Goal: Navigation & Orientation: Find specific page/section

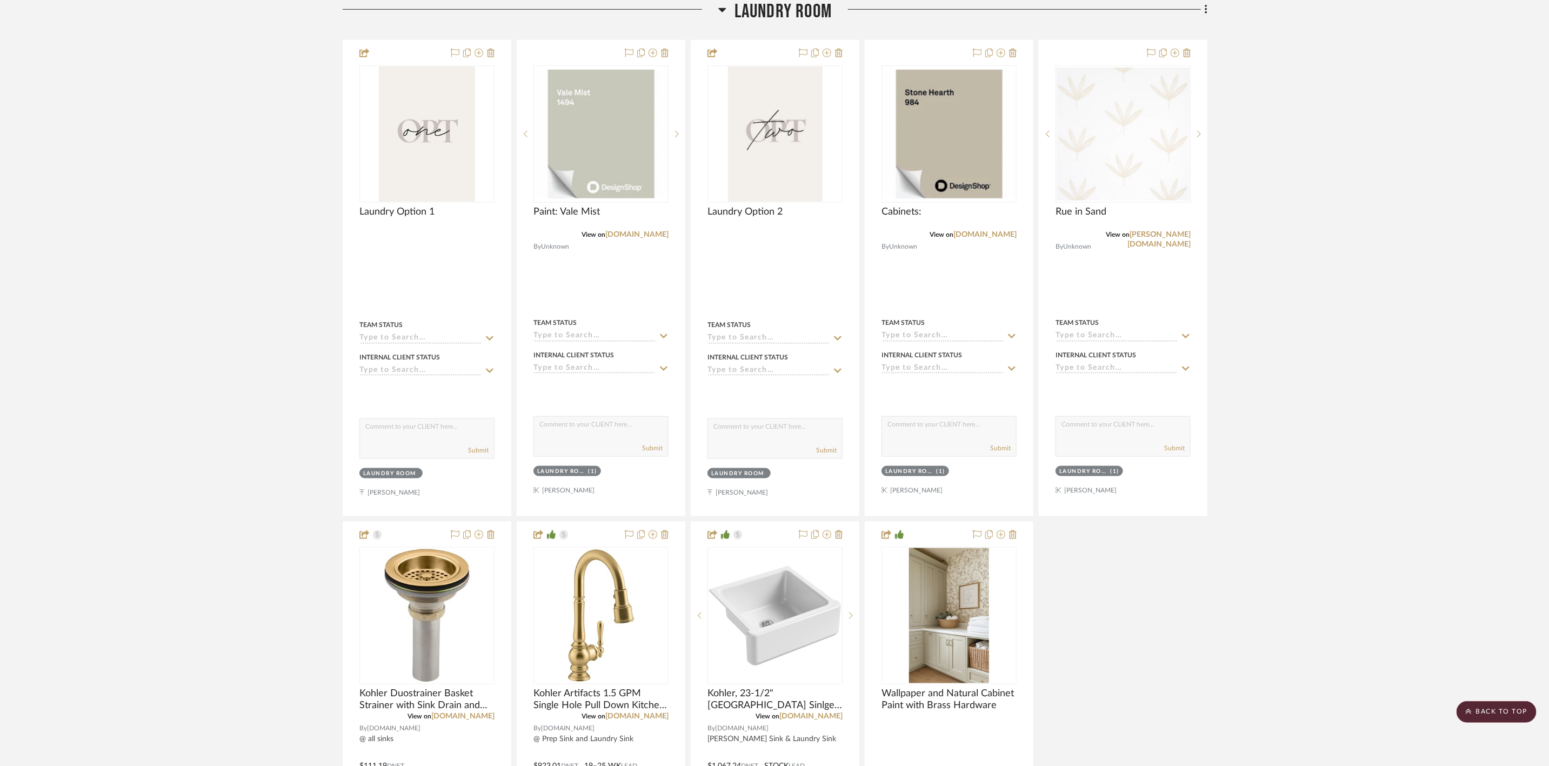
click at [816, 23] on span "Laundry Room" at bounding box center [782, 11] width 97 height 23
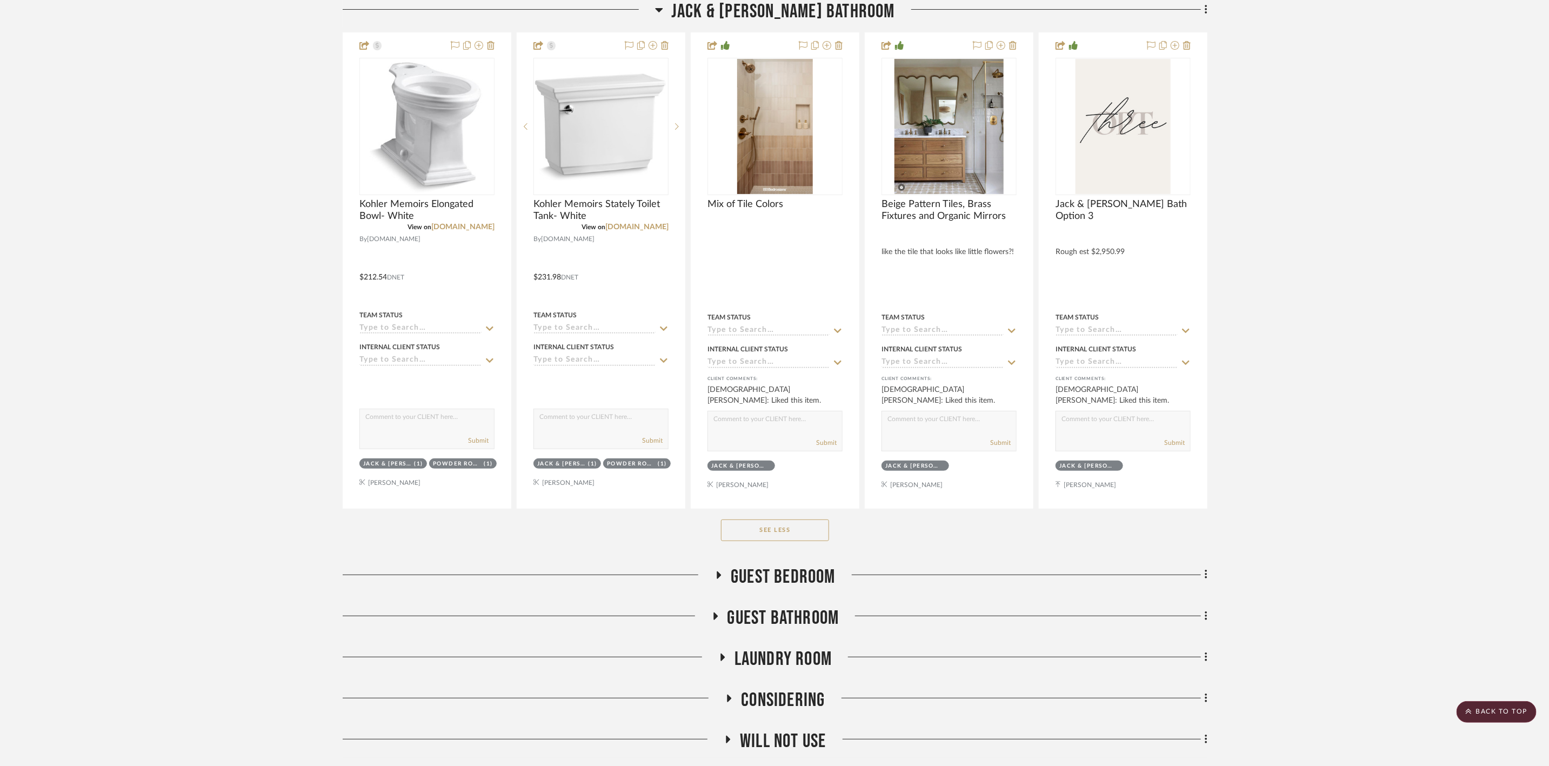
drag, startPoint x: 780, startPoint y: 10, endPoint x: 789, endPoint y: 22, distance: 13.9
click at [780, 10] on span "Jack & [PERSON_NAME] Bathroom" at bounding box center [783, 11] width 224 height 23
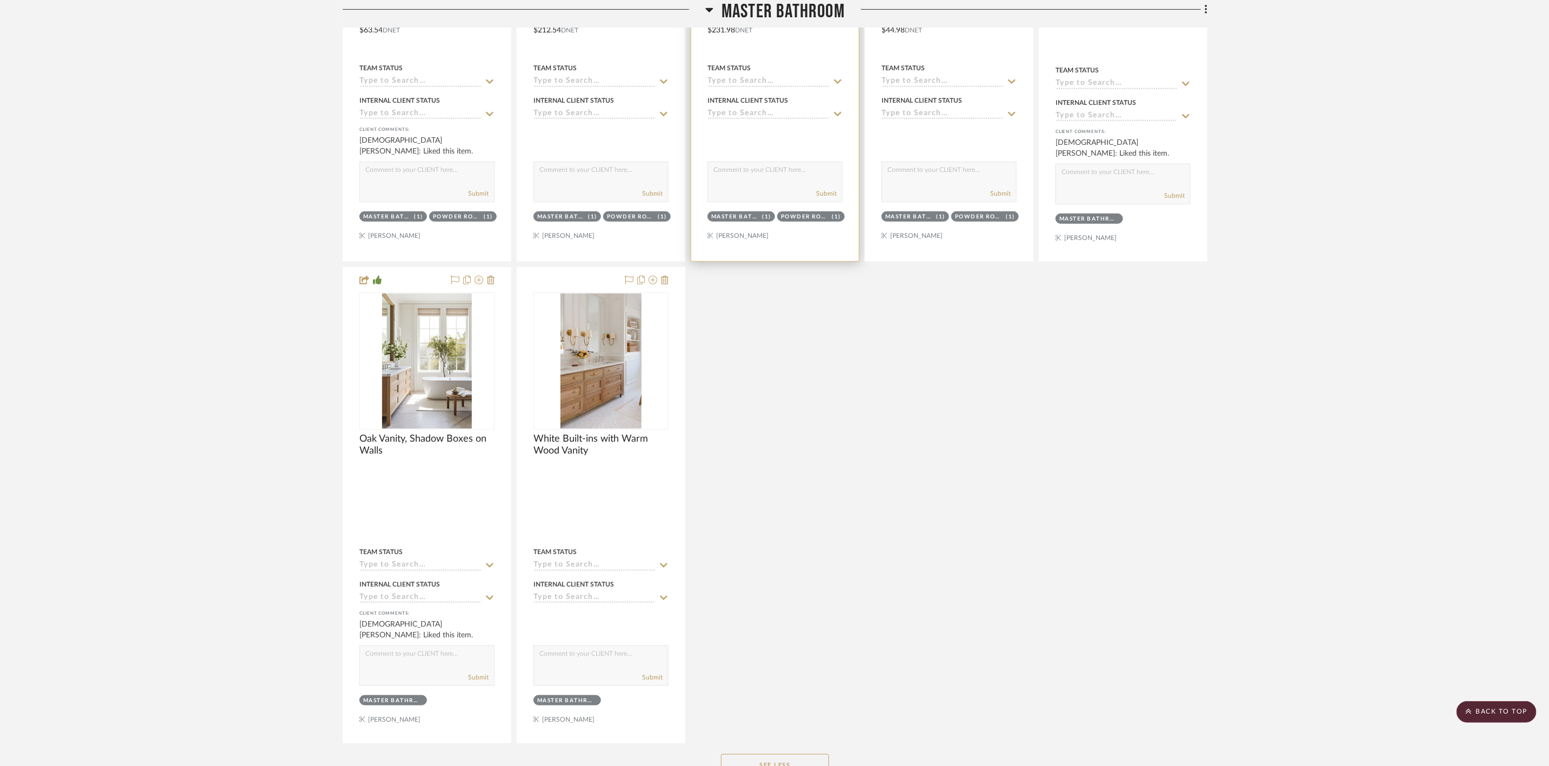
scroll to position [6672, 0]
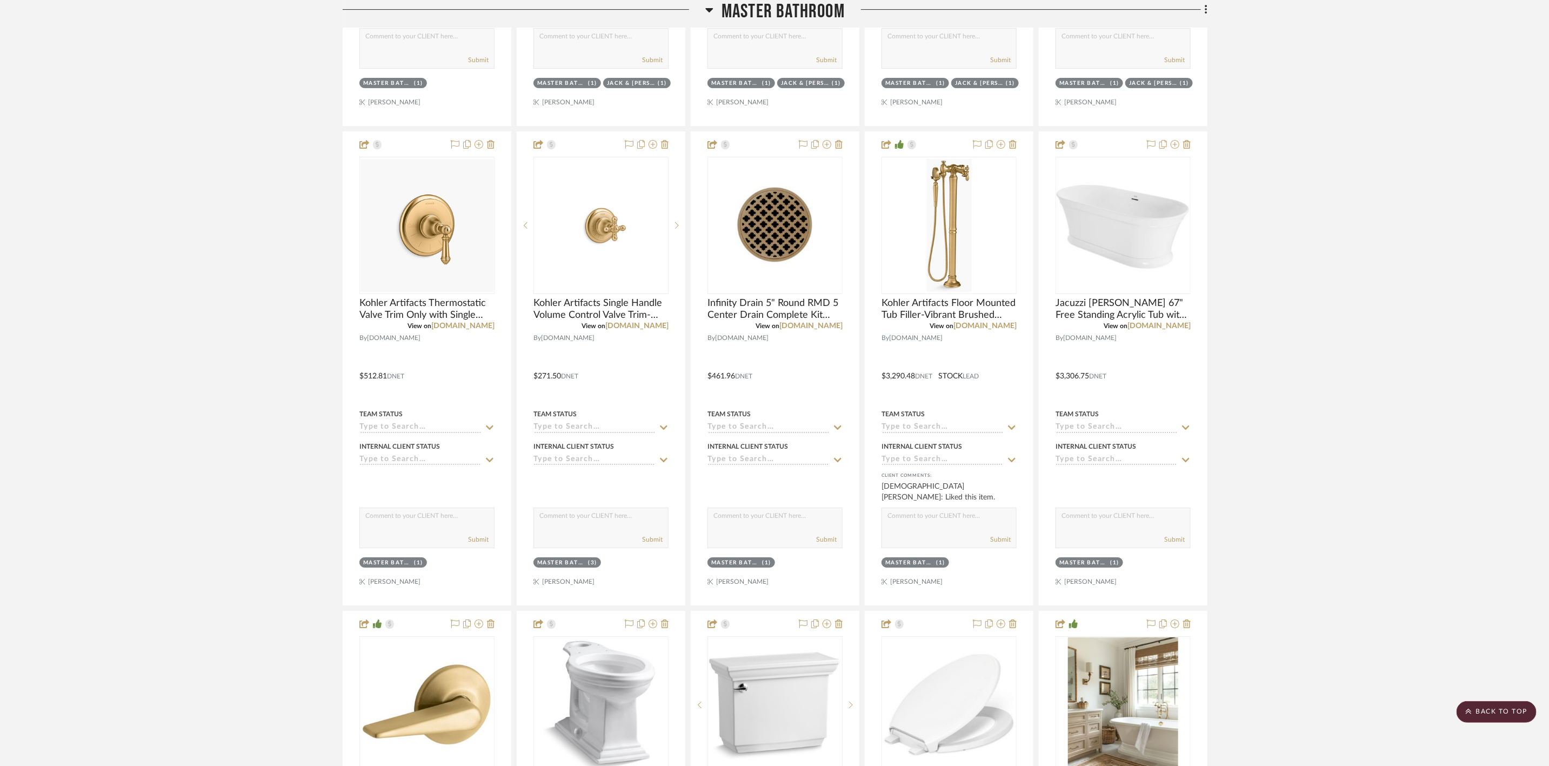
click at [741, 15] on span "Master Bathroom" at bounding box center [783, 11] width 123 height 23
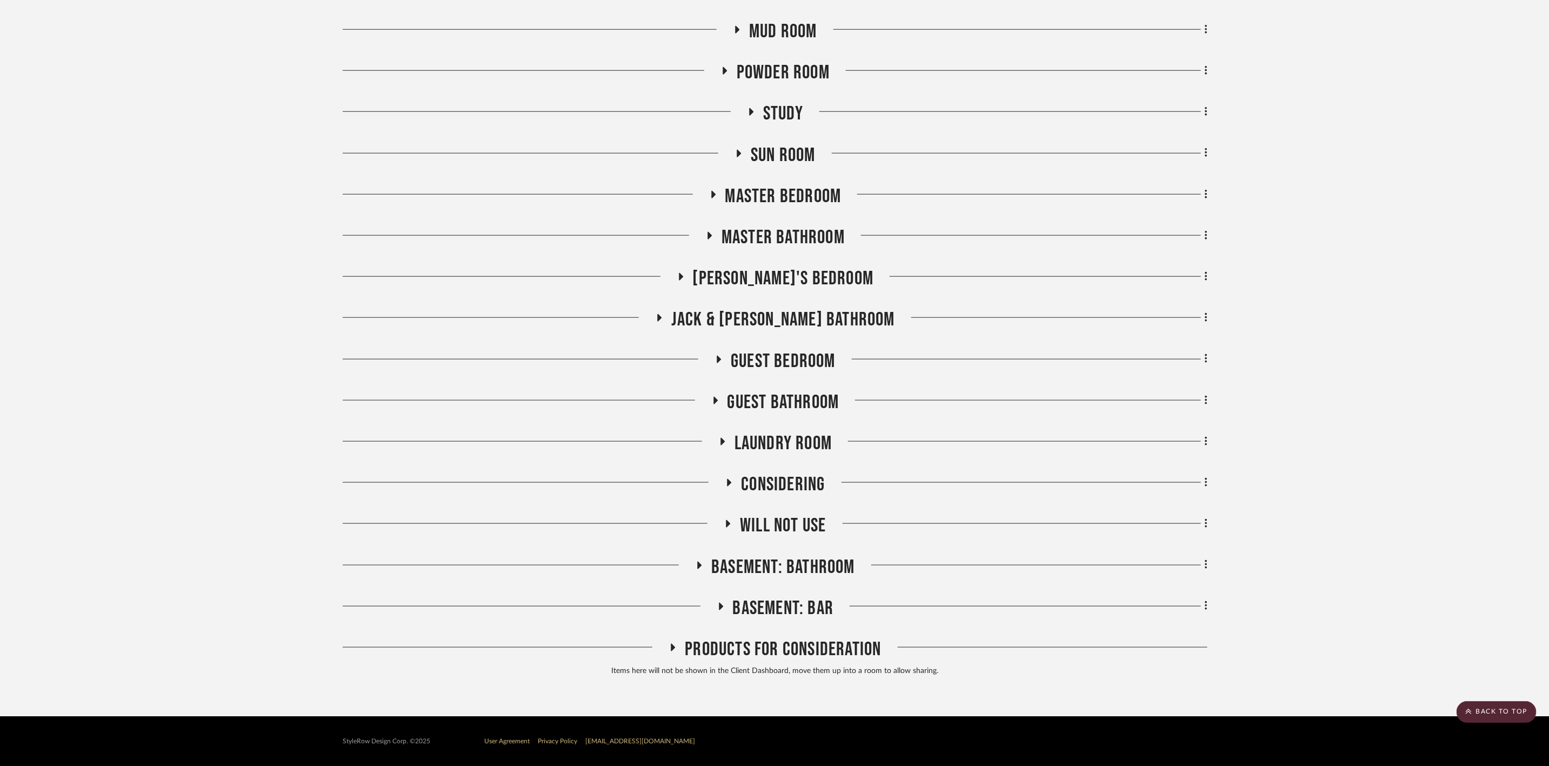
scroll to position [3737, 0]
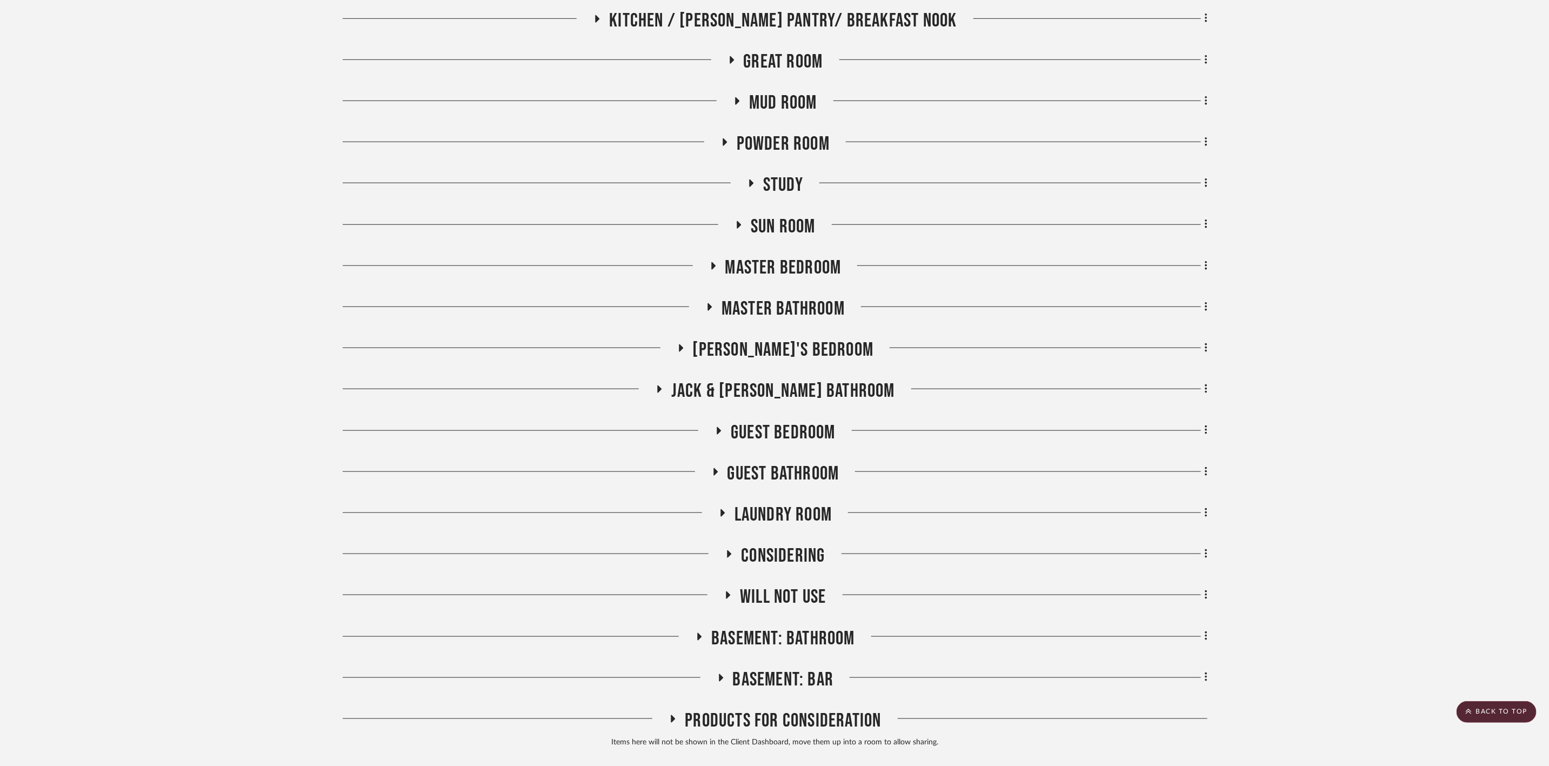
click at [787, 111] on span "Mud Room" at bounding box center [783, 102] width 68 height 23
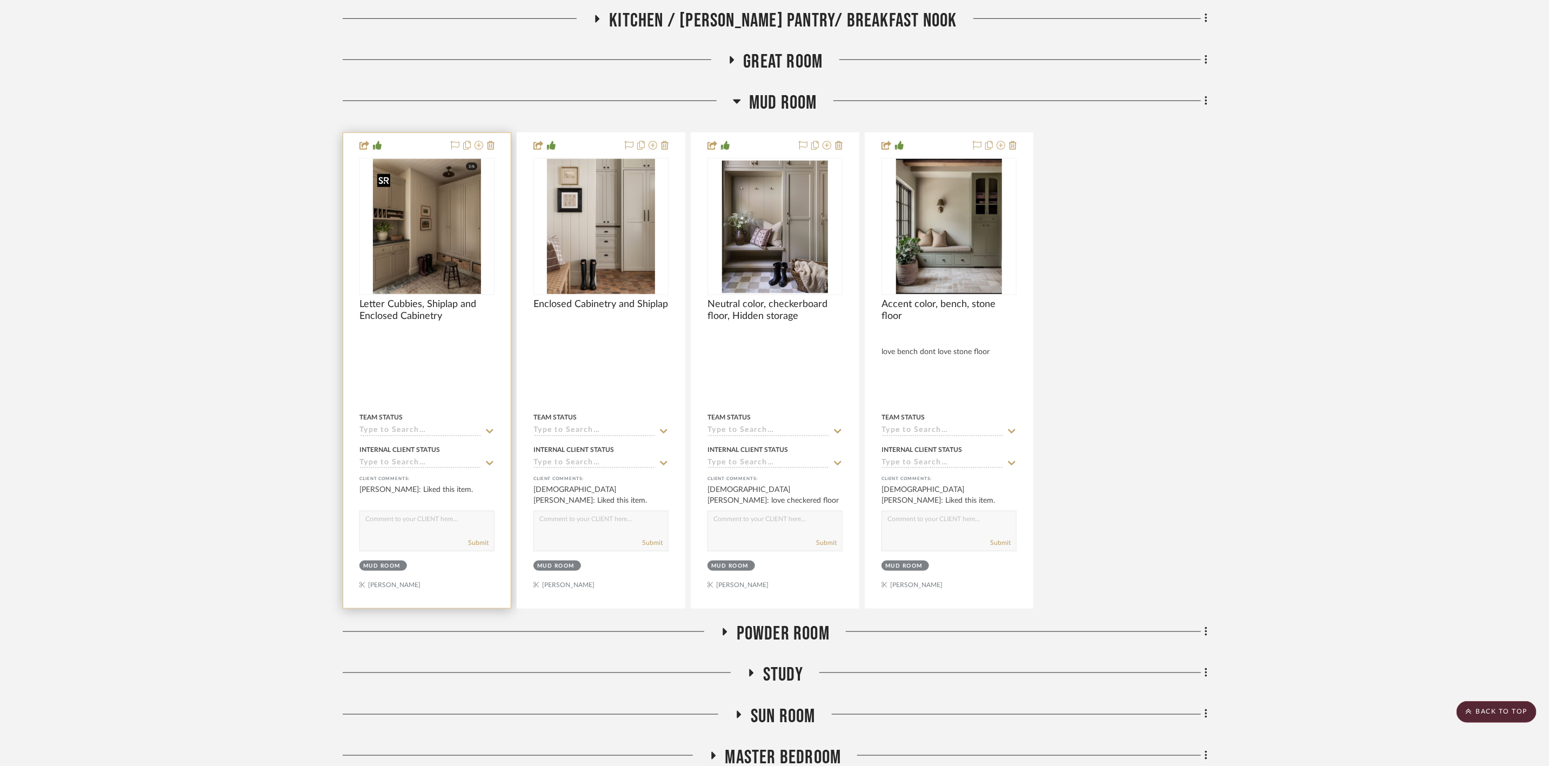
click at [417, 224] on img "0" at bounding box center [427, 226] width 109 height 135
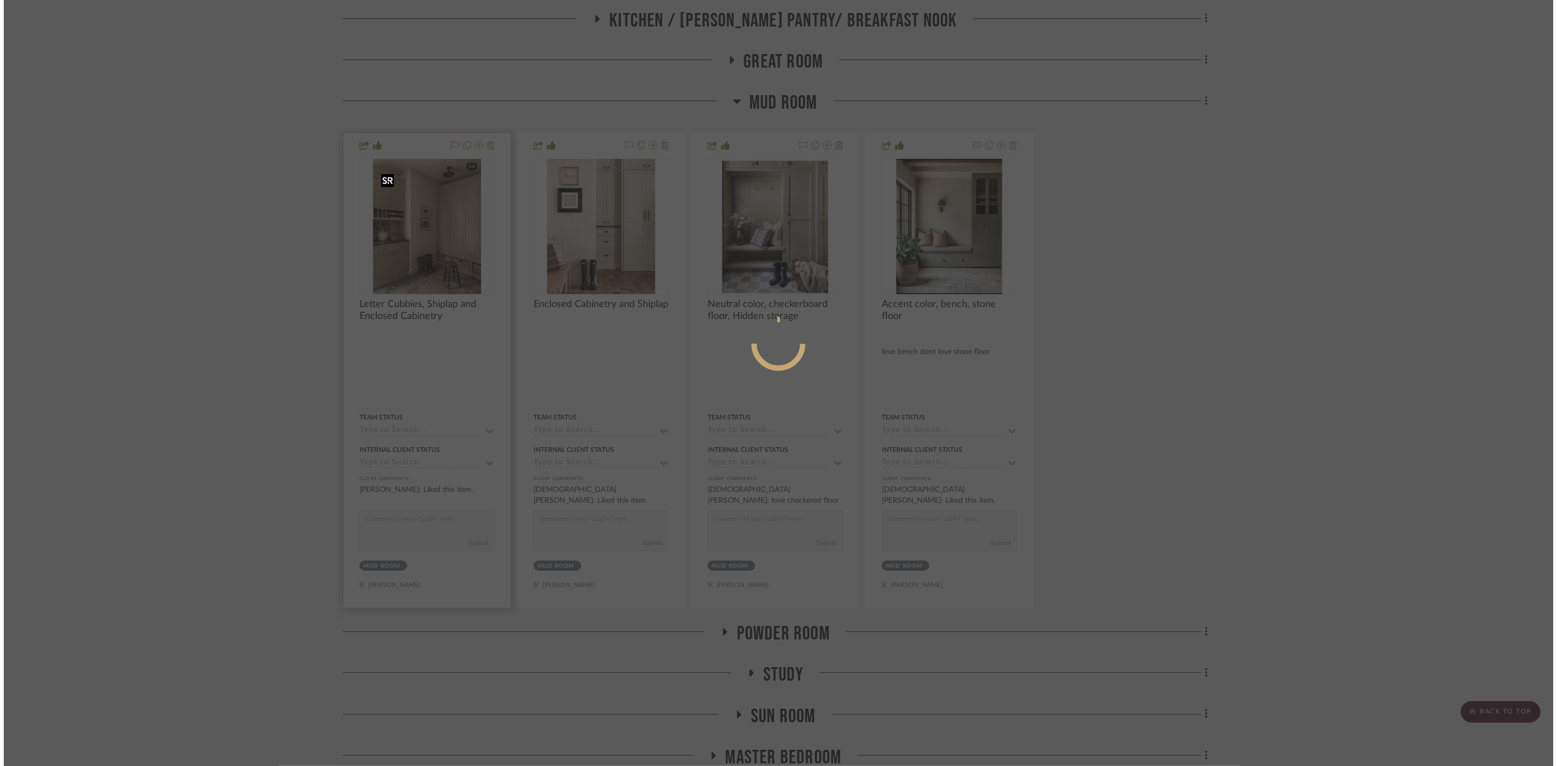
scroll to position [0, 0]
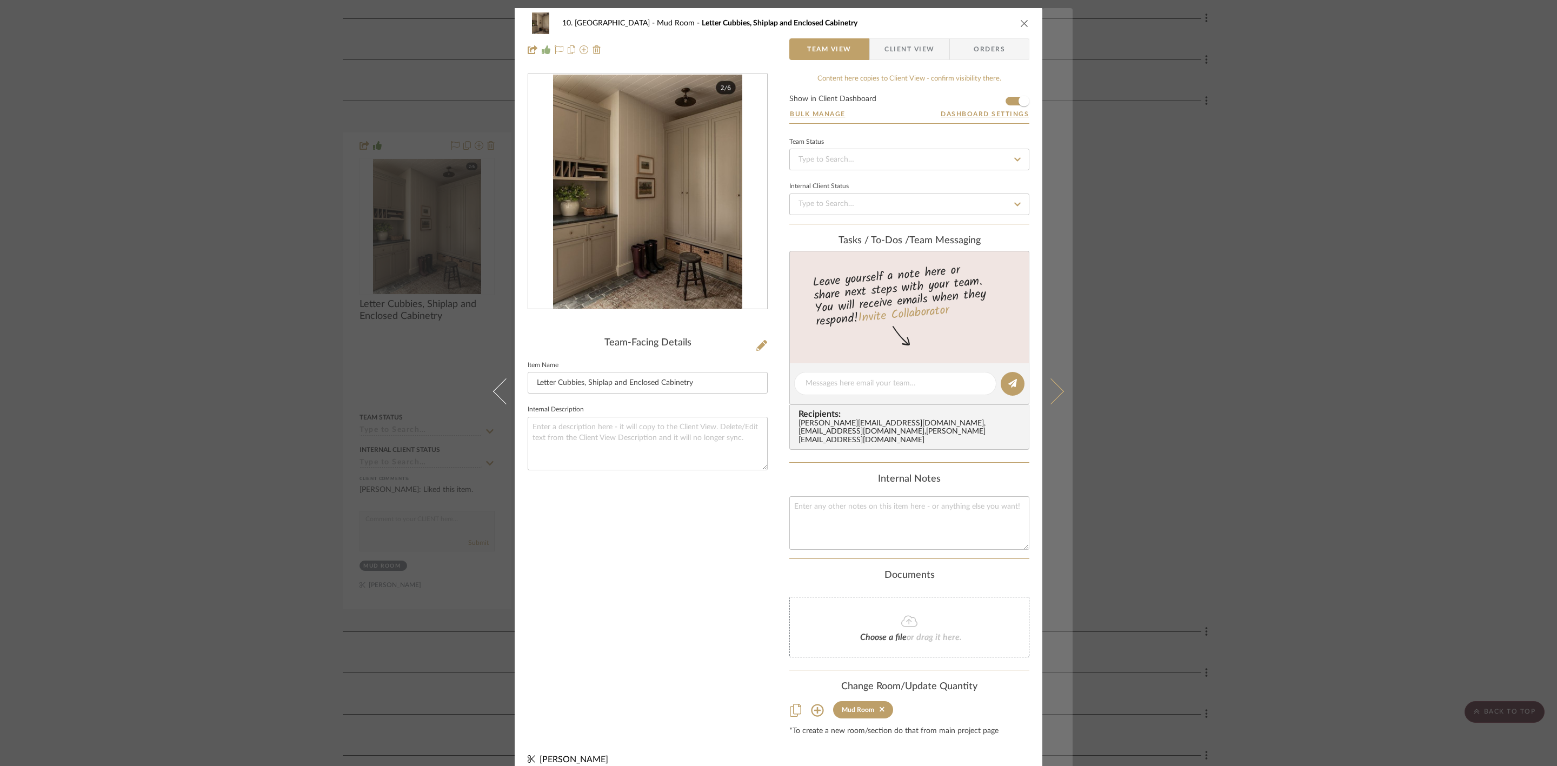
click at [1051, 383] on icon at bounding box center [1051, 391] width 26 height 26
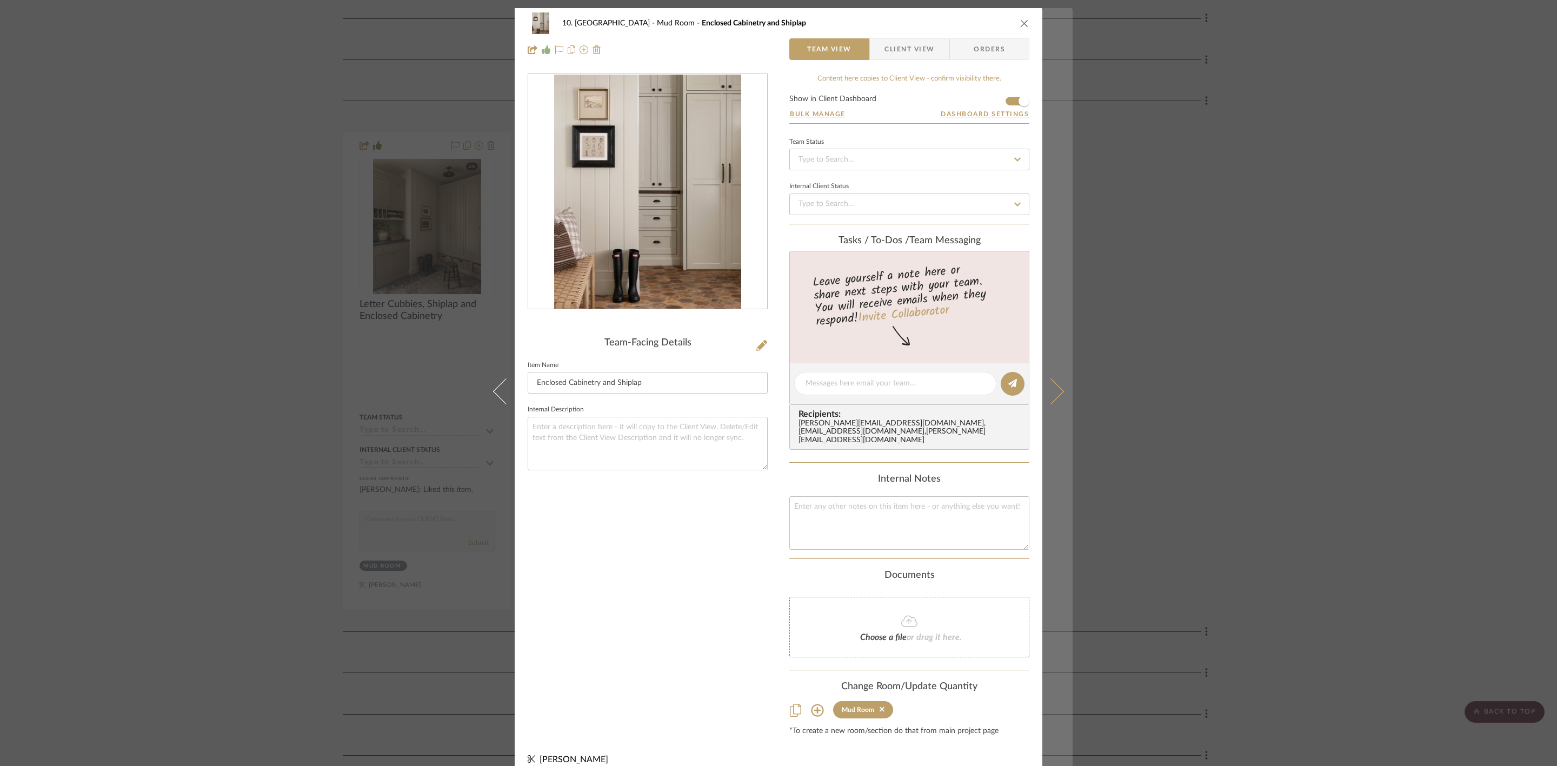
click at [1054, 391] on icon at bounding box center [1051, 391] width 26 height 26
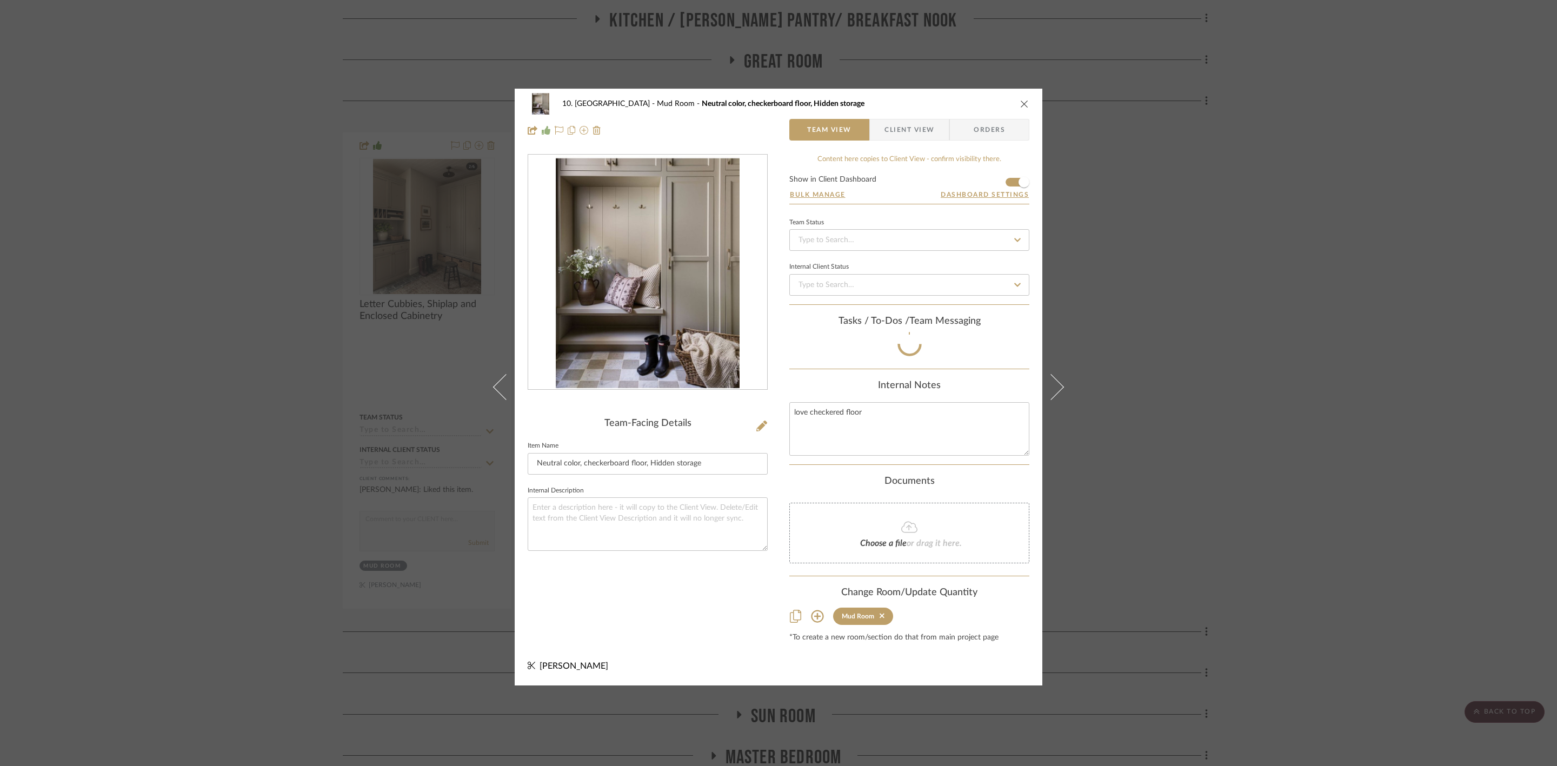
click at [1350, 292] on div "10. [PERSON_NAME] Mud Room Neutral color, checkerboard floor, Hidden storage Te…" at bounding box center [778, 383] width 1557 height 766
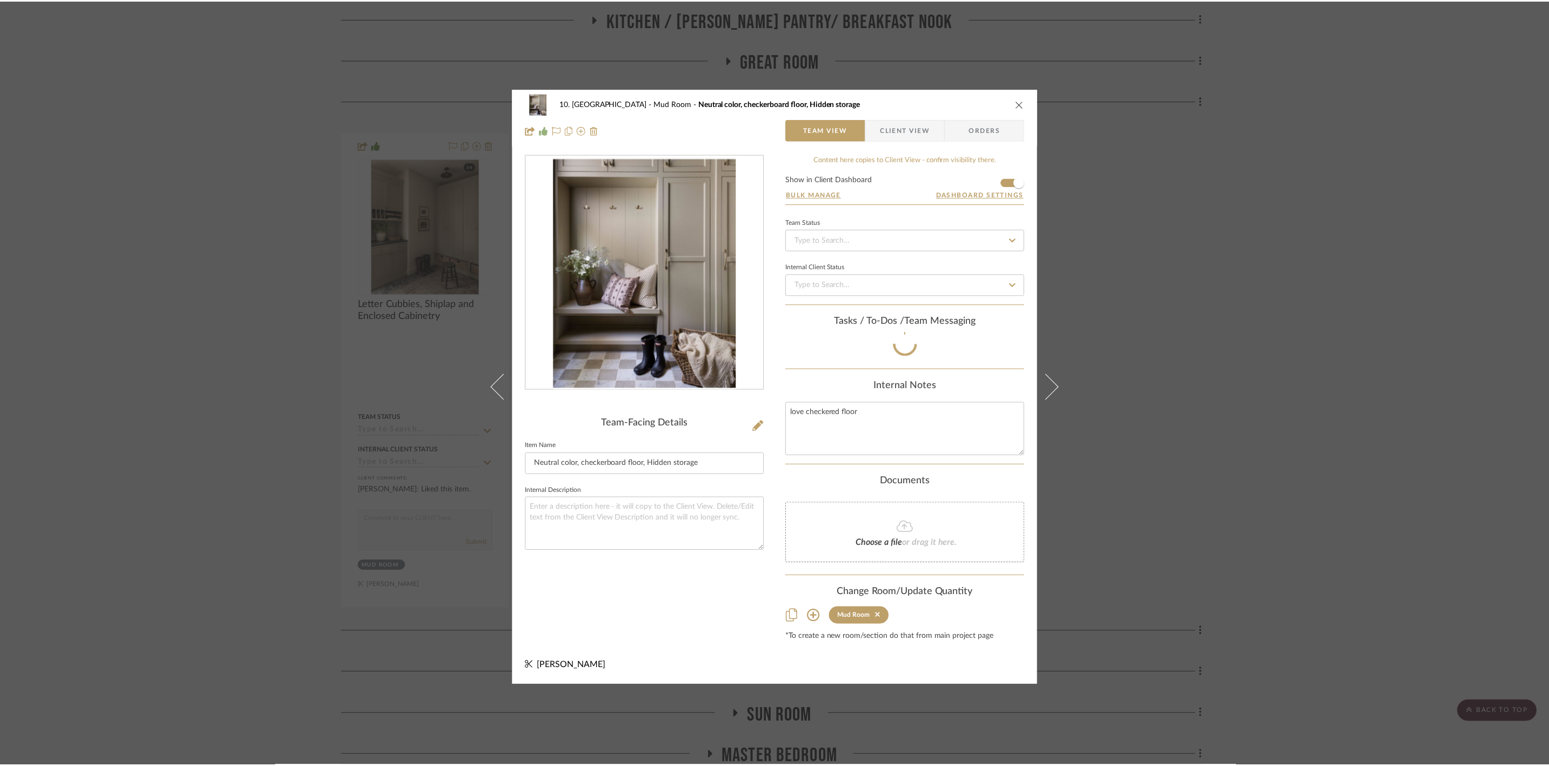
scroll to position [3737, 0]
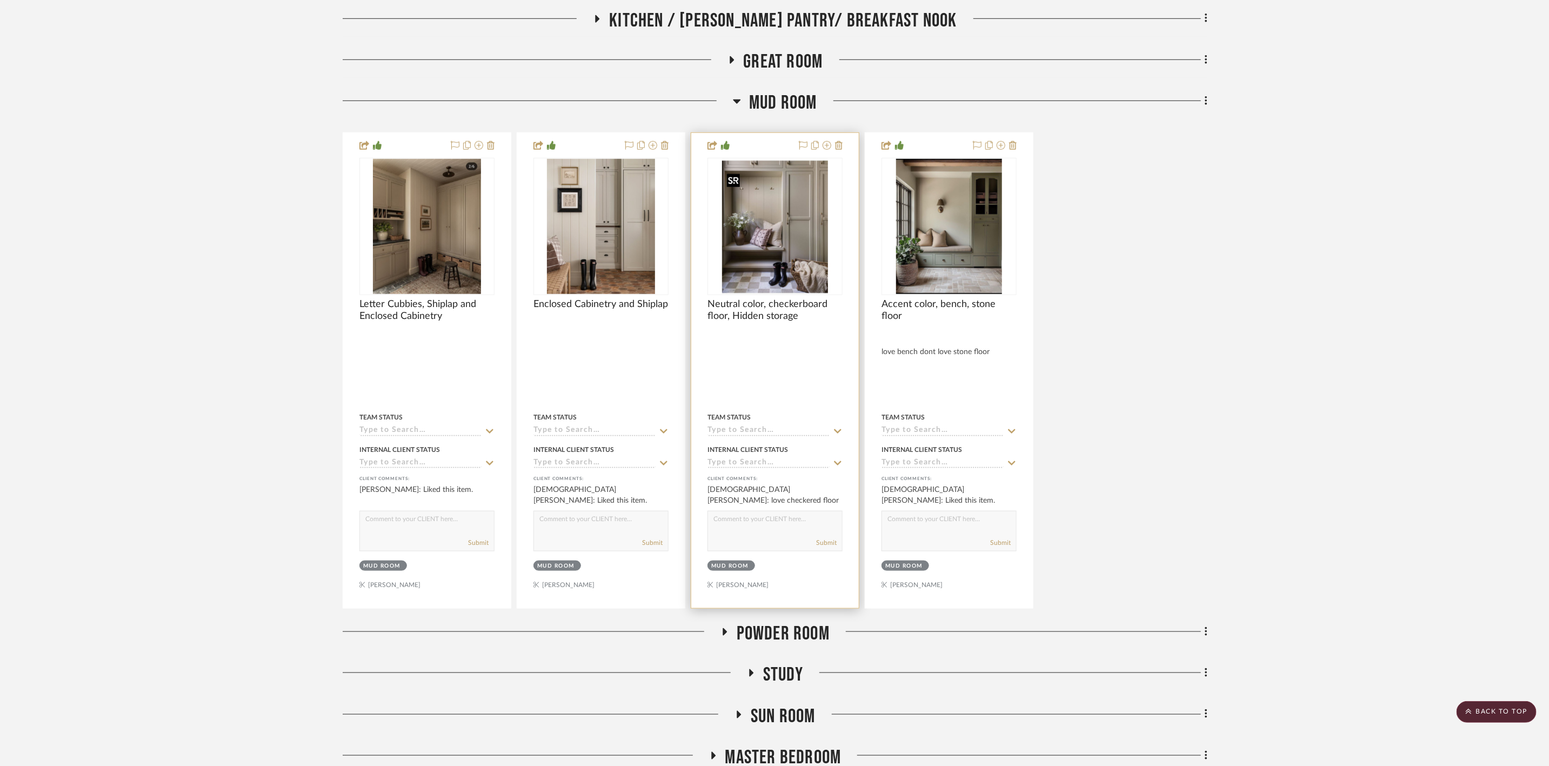
click at [782, 266] on img "0" at bounding box center [775, 226] width 106 height 135
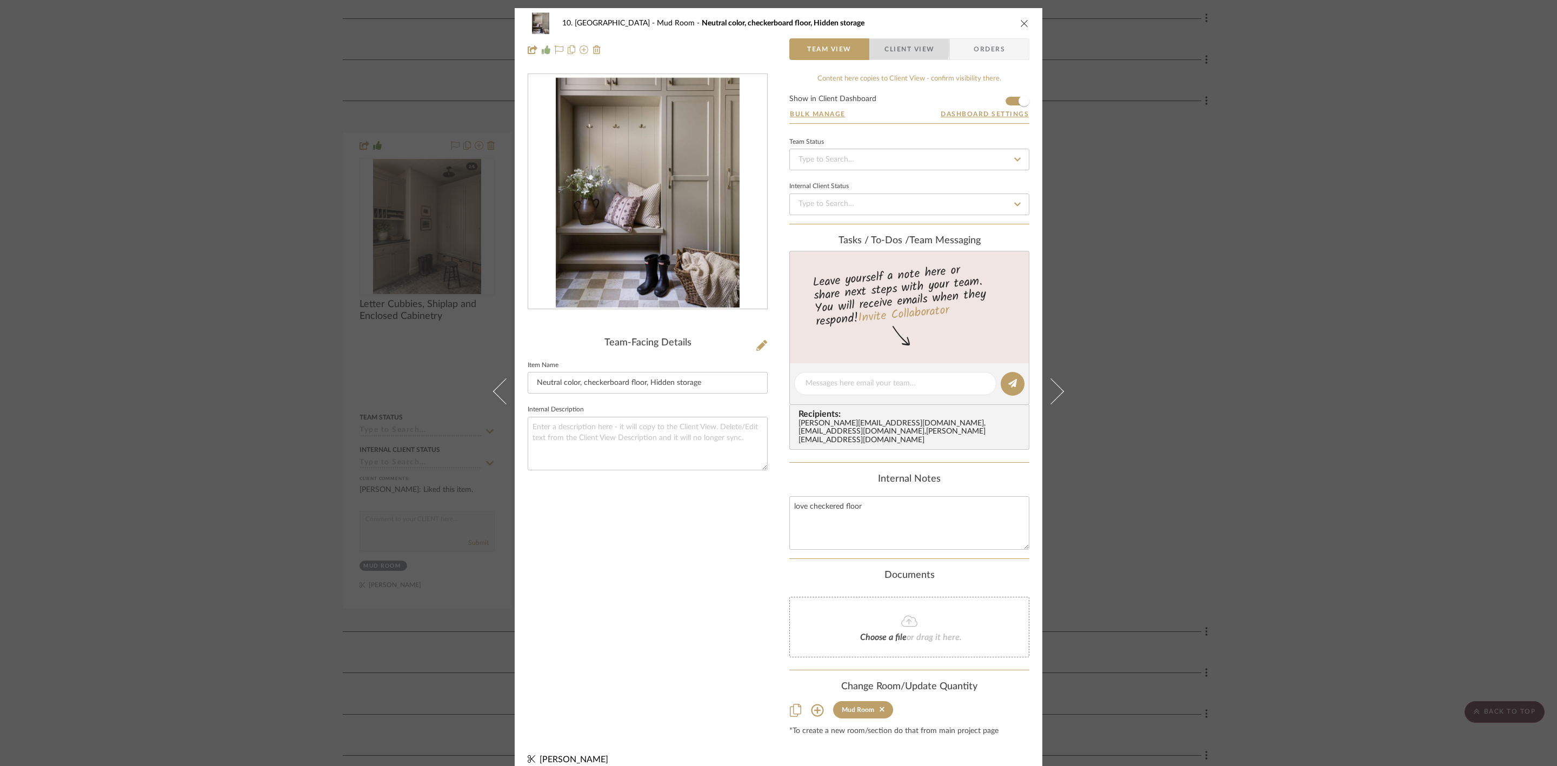
click at [890, 48] on span "Client View" at bounding box center [909, 49] width 50 height 22
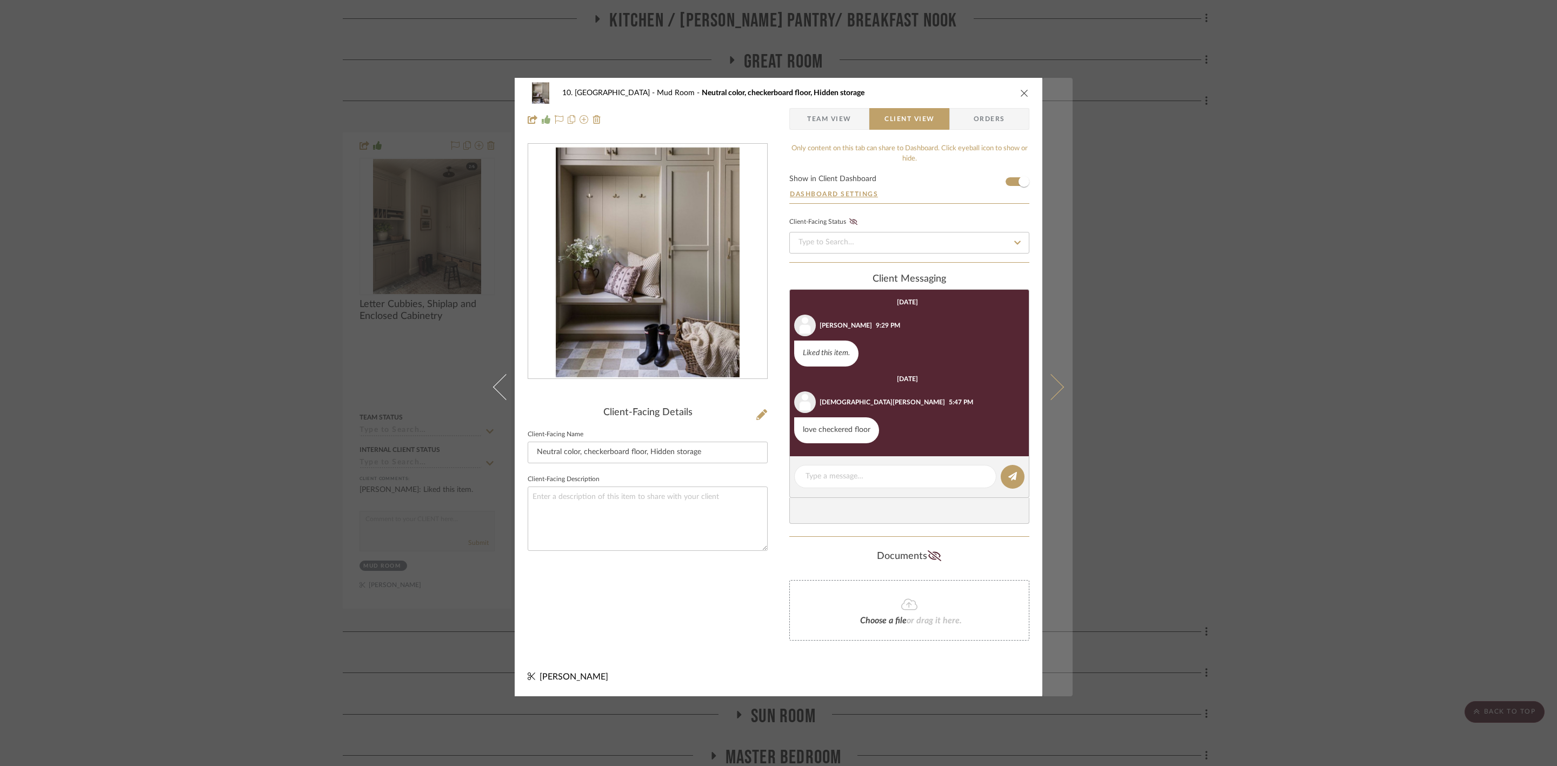
click at [1053, 386] on icon at bounding box center [1051, 387] width 26 height 26
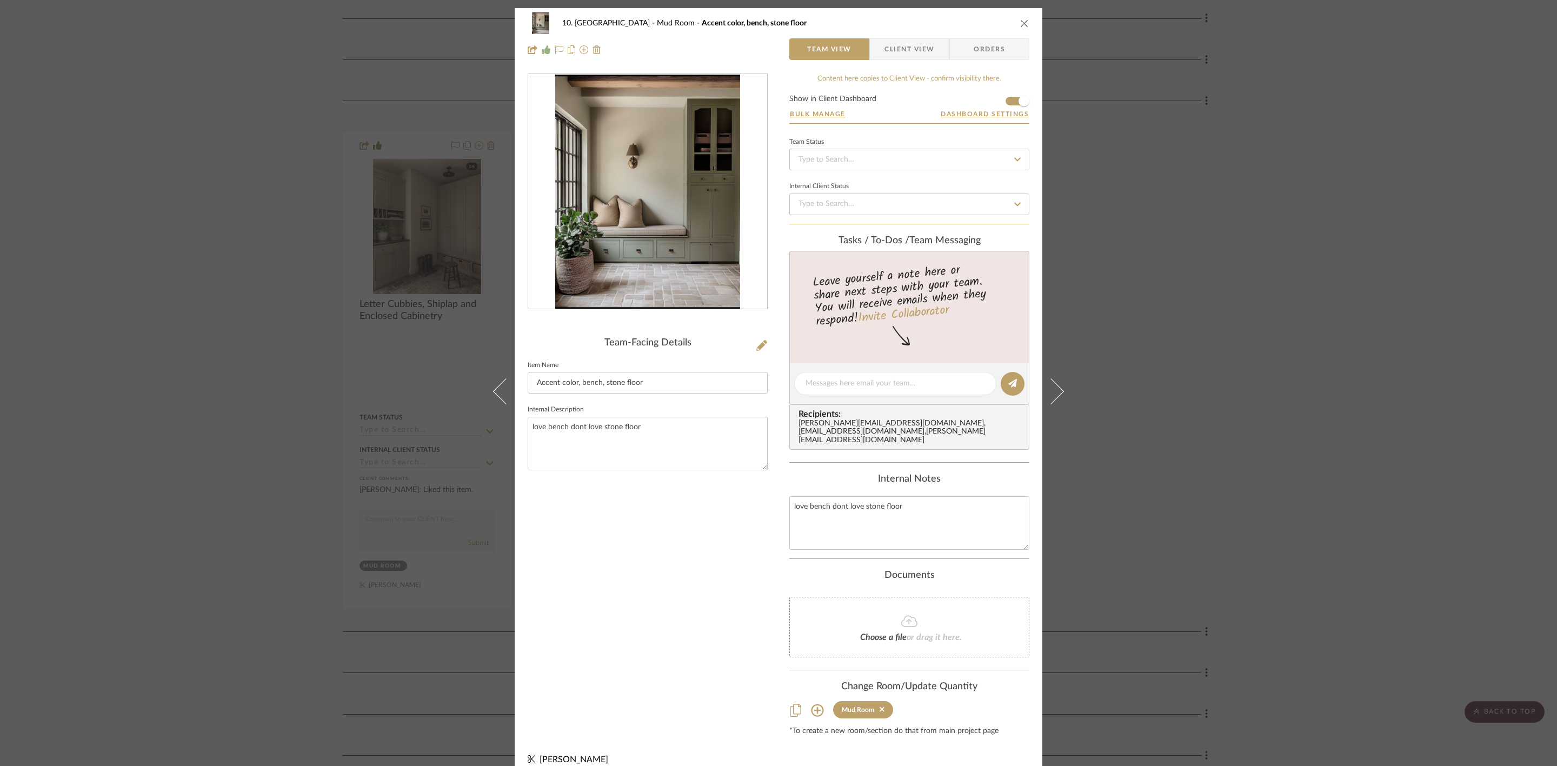
click at [897, 37] on div "10. [PERSON_NAME] Mud Room Accent color, bench, stone floor Team View Client Vi…" at bounding box center [778, 36] width 527 height 57
click at [900, 44] on span "Client View" at bounding box center [909, 49] width 50 height 22
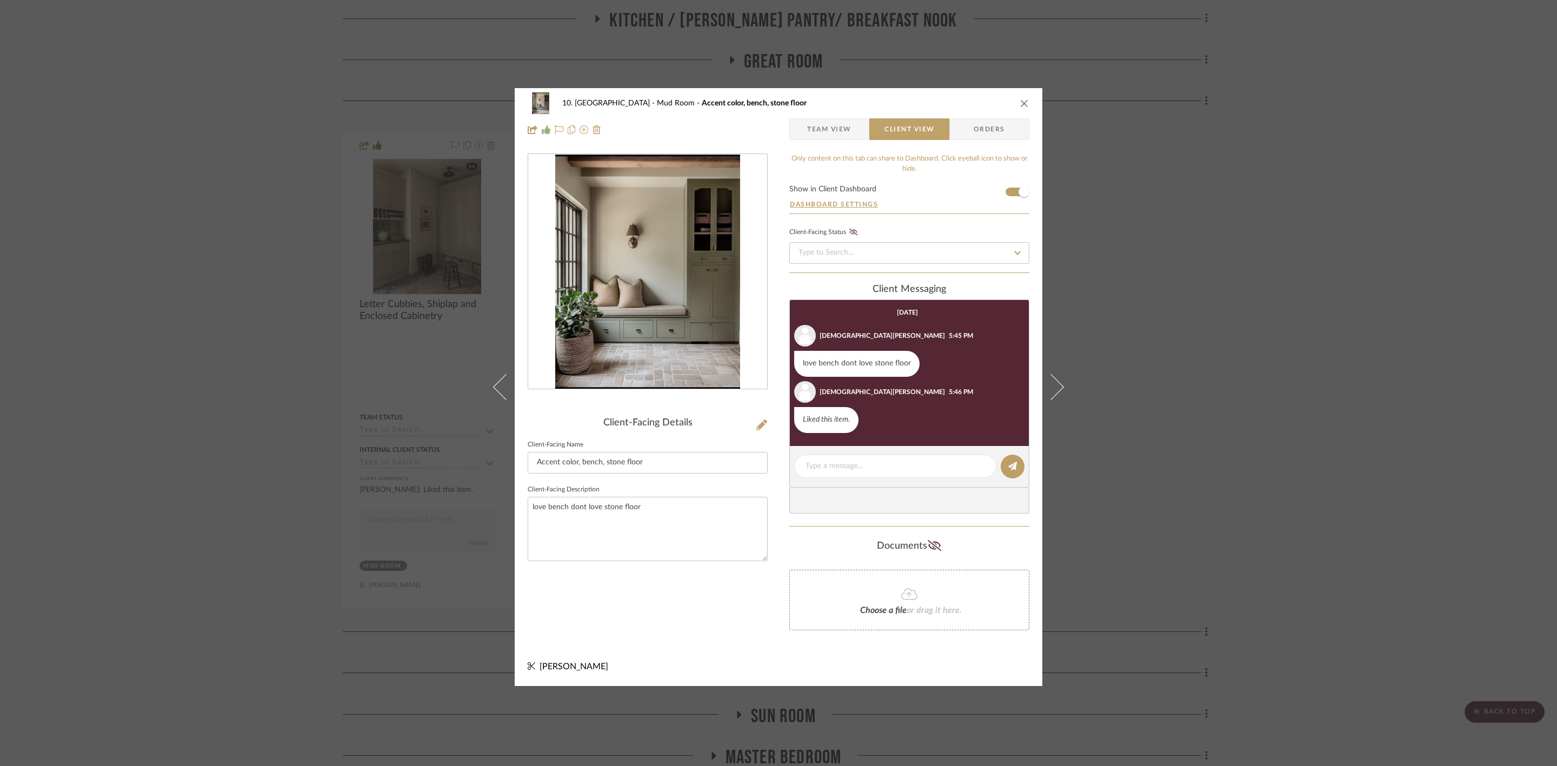
click at [1218, 344] on div "10. [PERSON_NAME] Mud Room Accent color, bench, stone floor Team View Client Vi…" at bounding box center [778, 383] width 1557 height 766
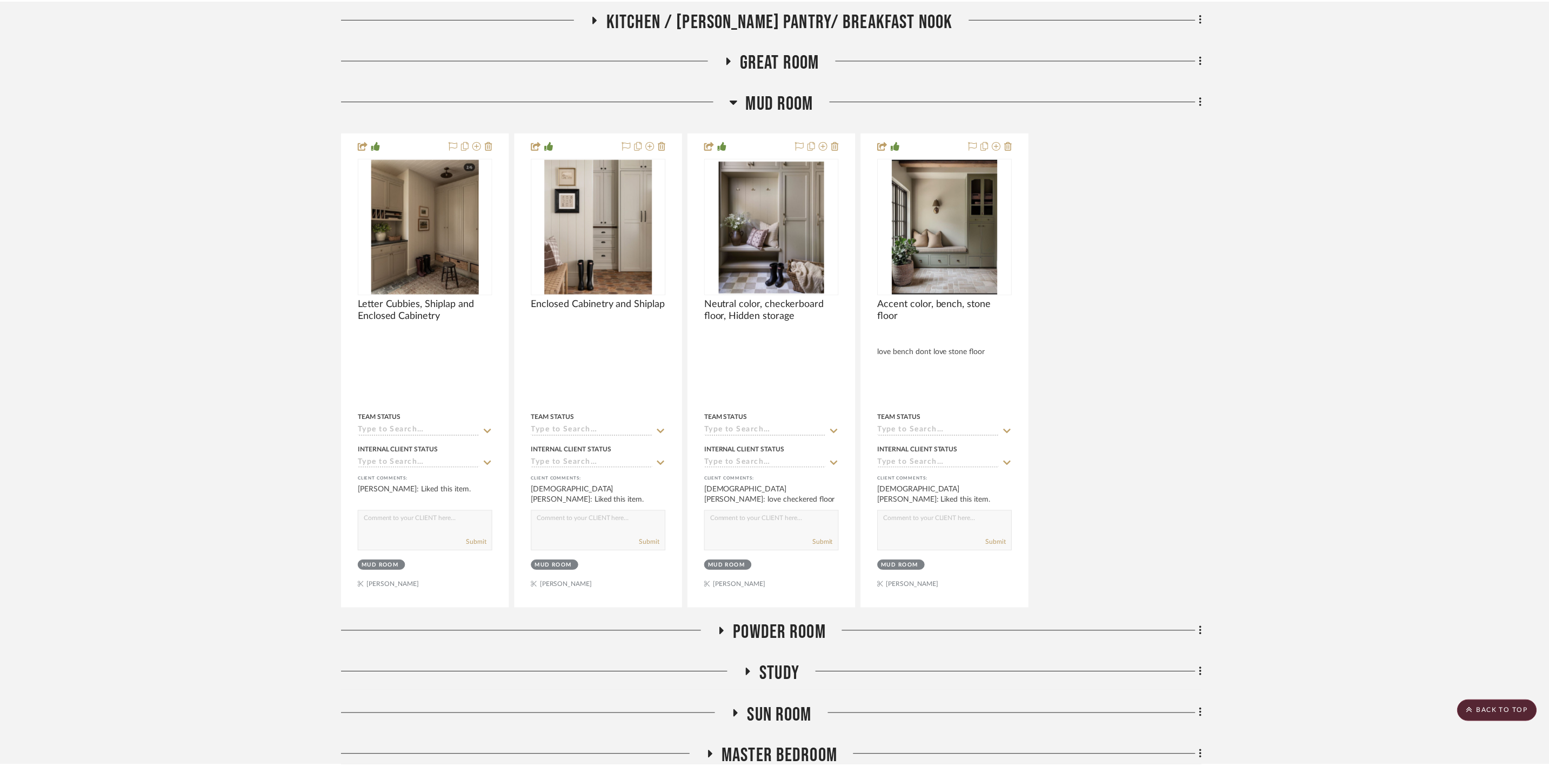
scroll to position [3737, 0]
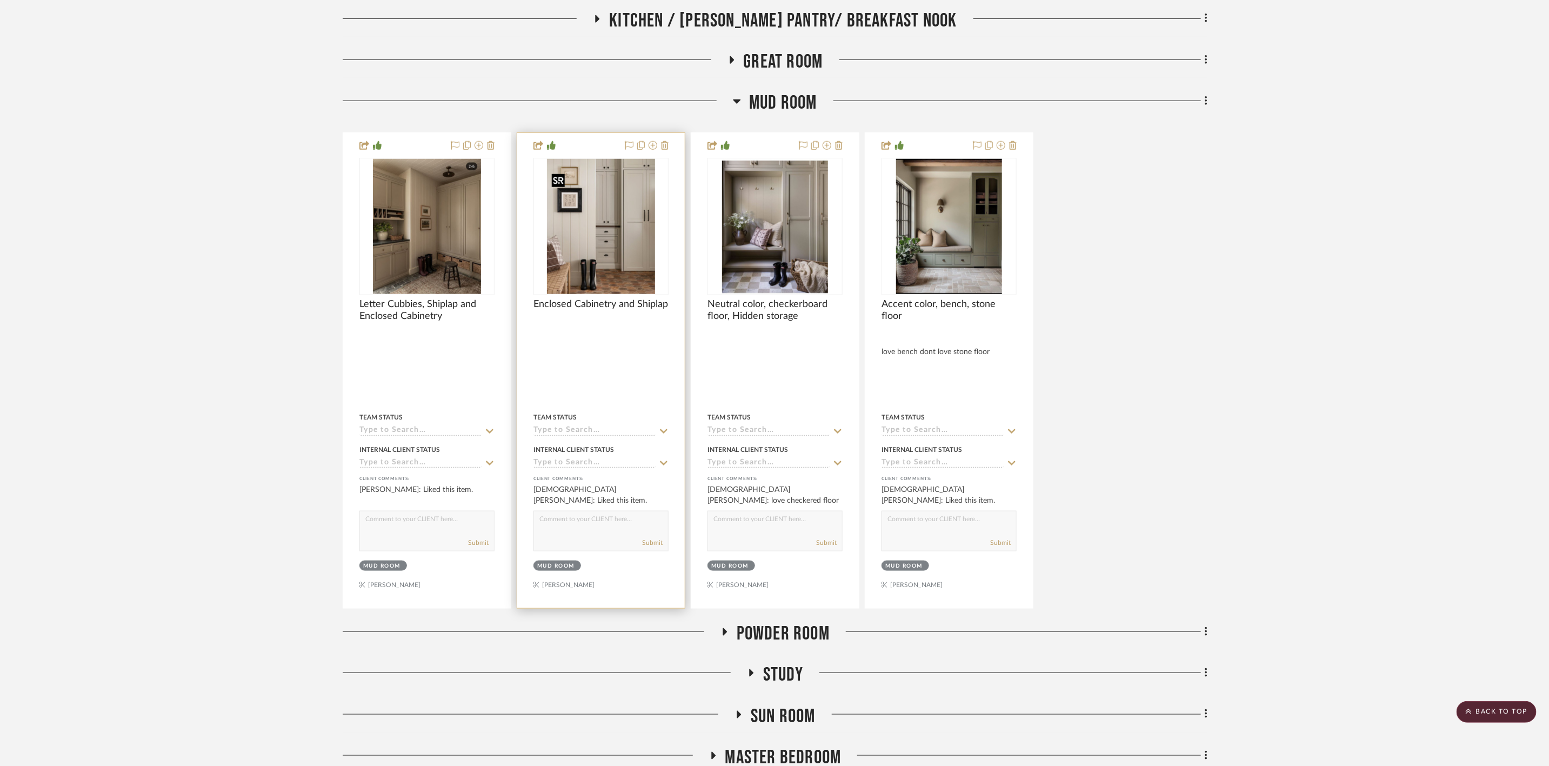
click at [592, 224] on img "0" at bounding box center [601, 226] width 108 height 135
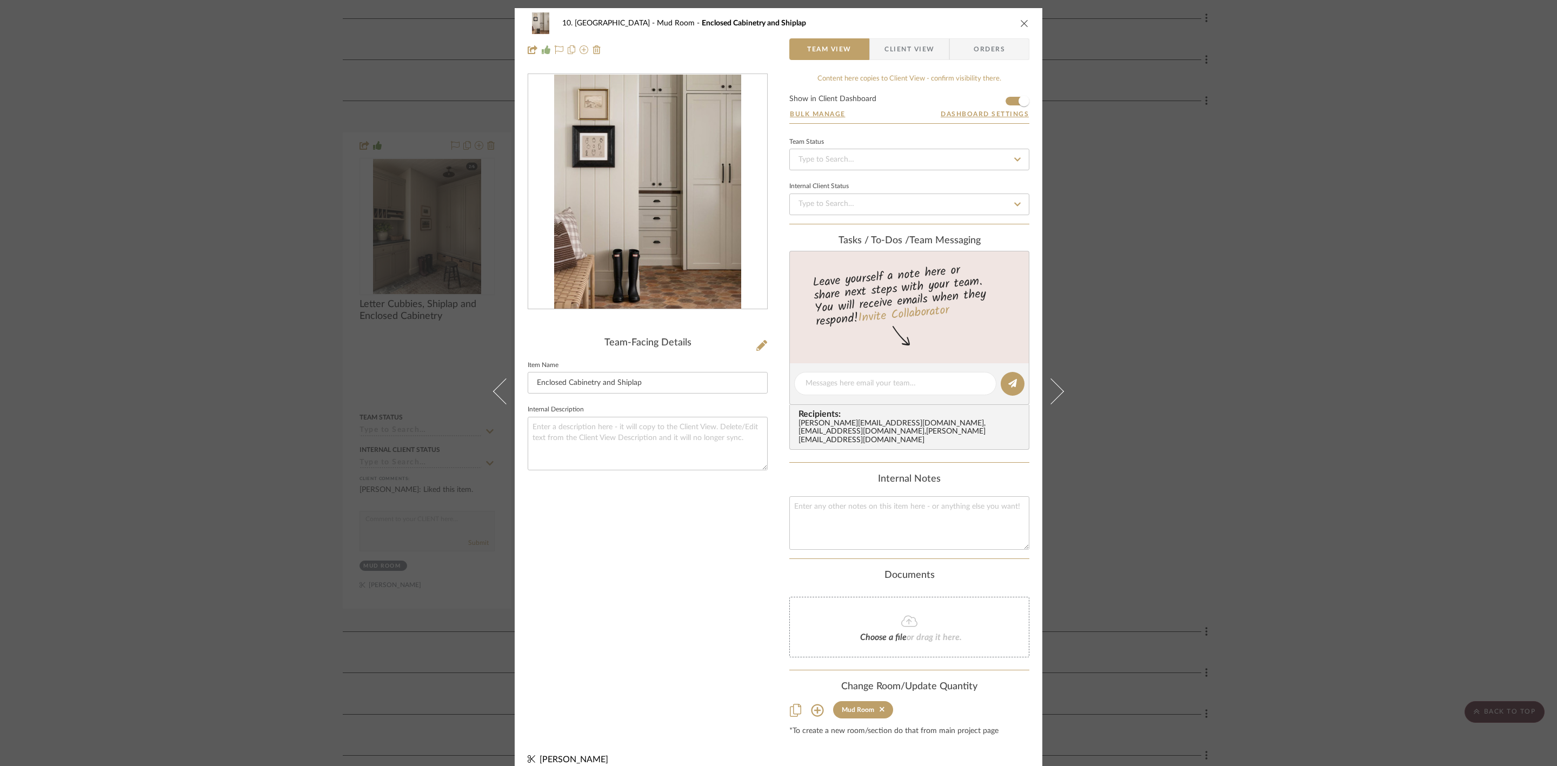
click at [913, 39] on span "Client View" at bounding box center [909, 49] width 50 height 22
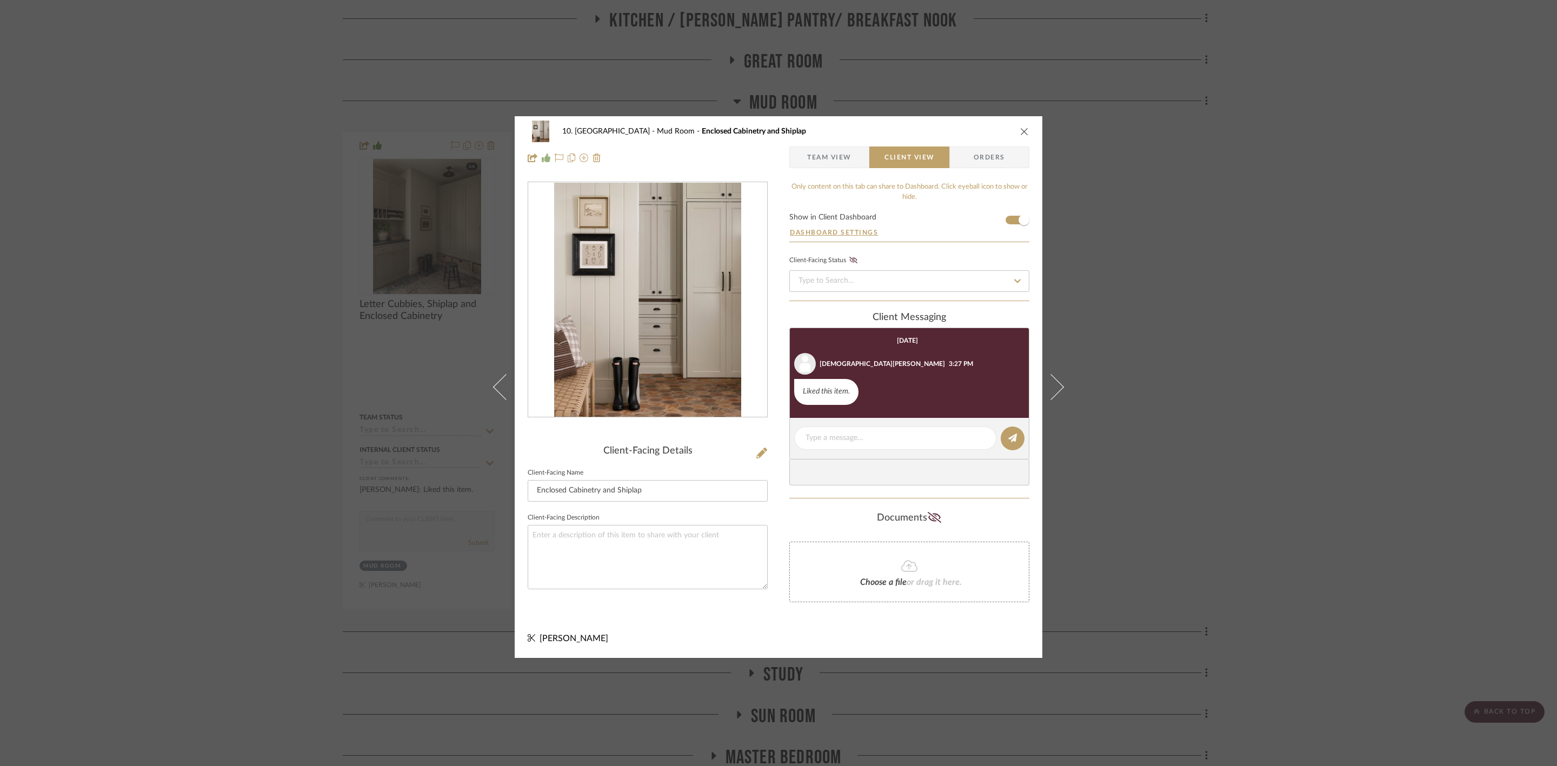
click at [1204, 369] on div "10. [PERSON_NAME] Mud Room Enclosed Cabinetry and Shiplap Team View Client View…" at bounding box center [778, 383] width 1557 height 766
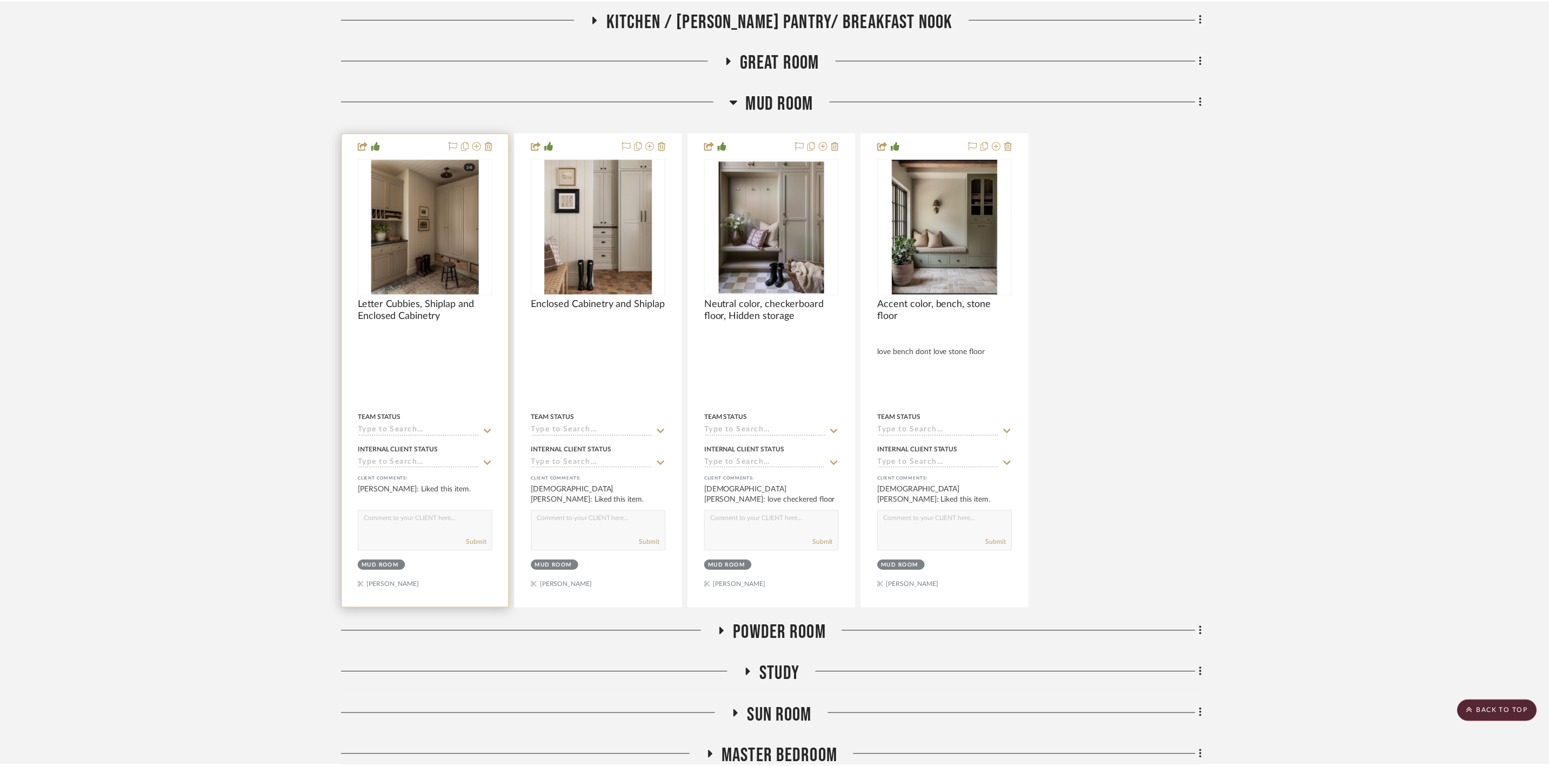
scroll to position [3737, 0]
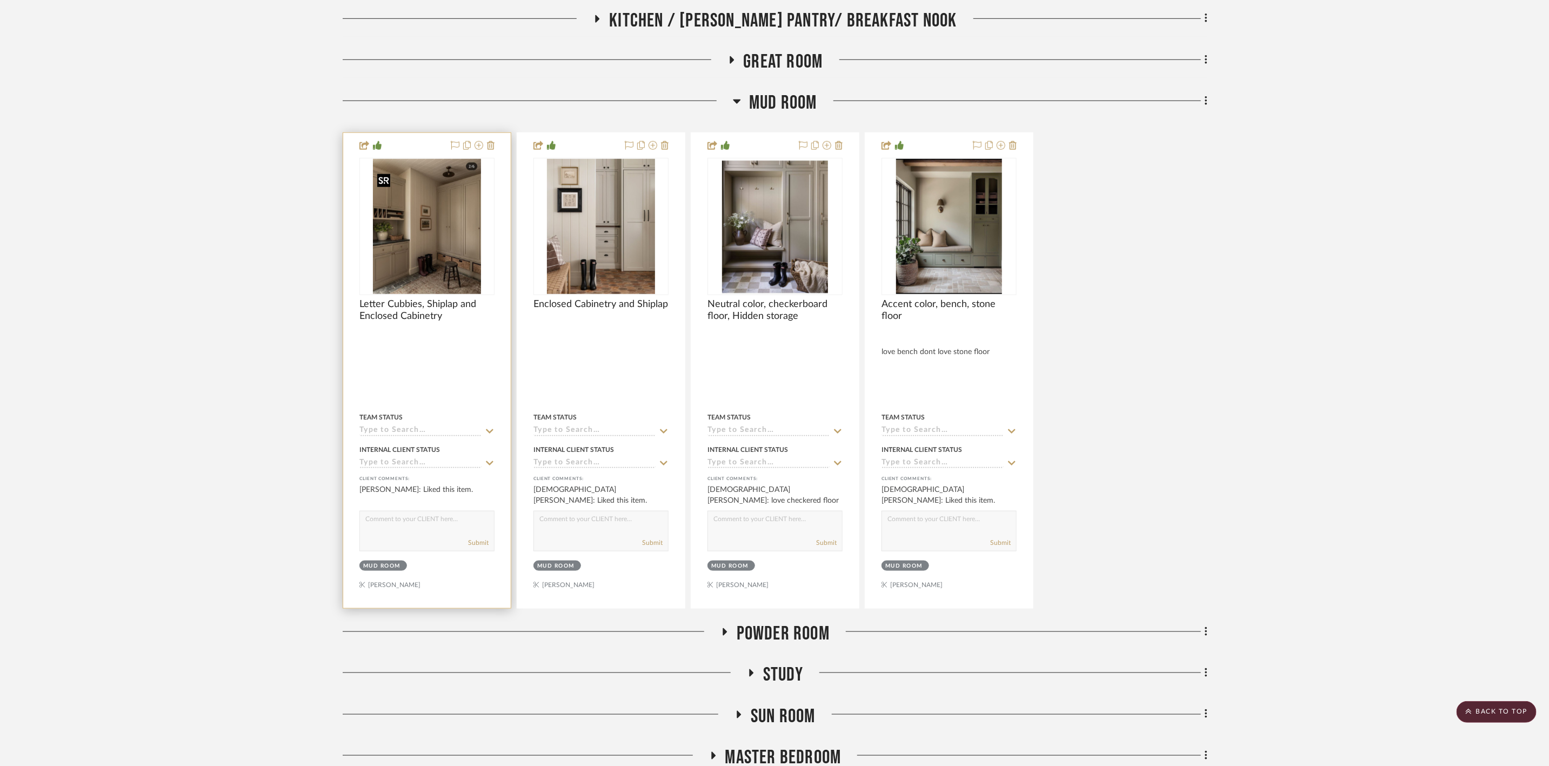
click at [390, 228] on img "0" at bounding box center [427, 226] width 109 height 135
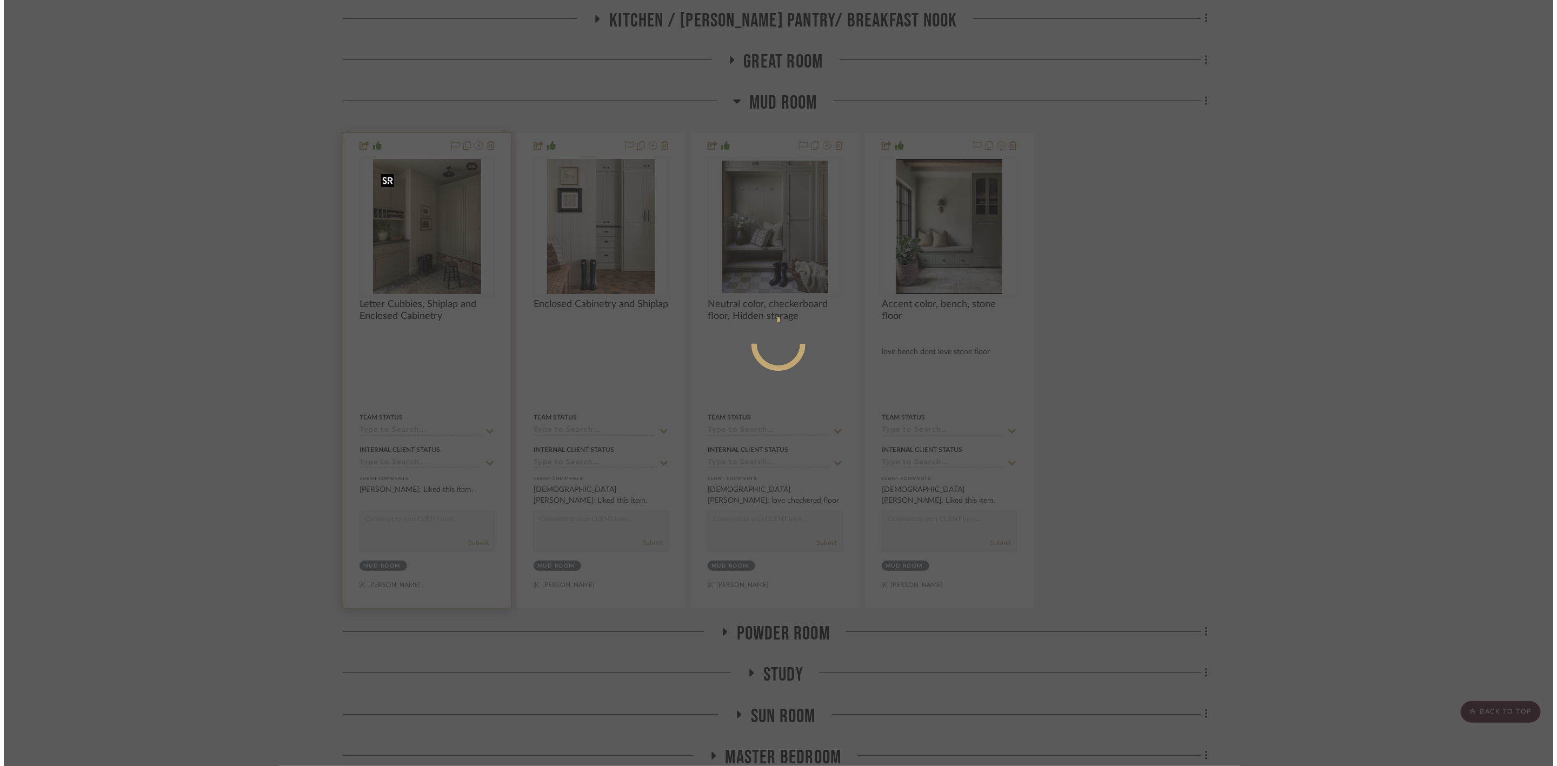
scroll to position [0, 0]
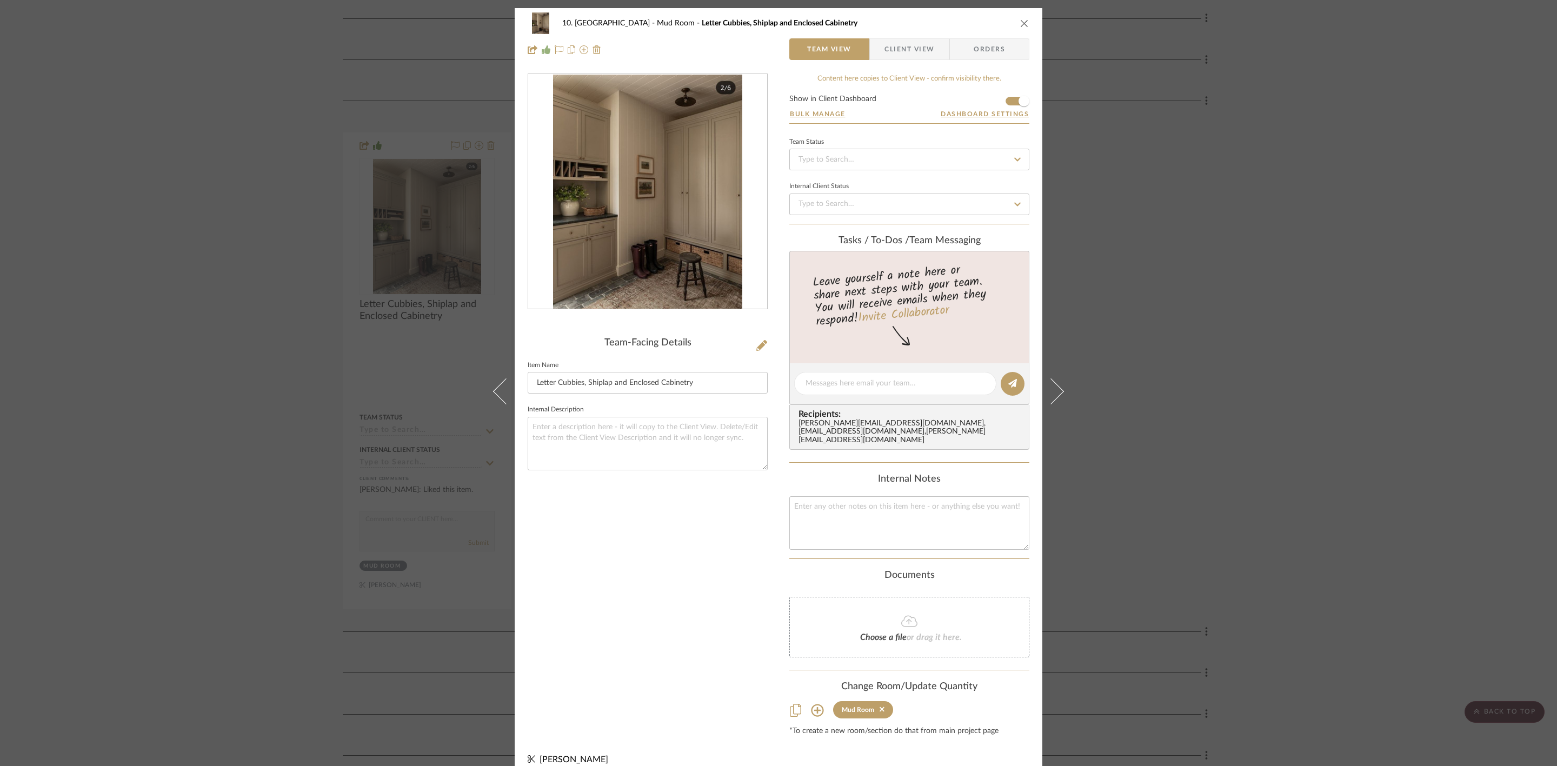
click at [911, 48] on span "Client View" at bounding box center [909, 49] width 50 height 22
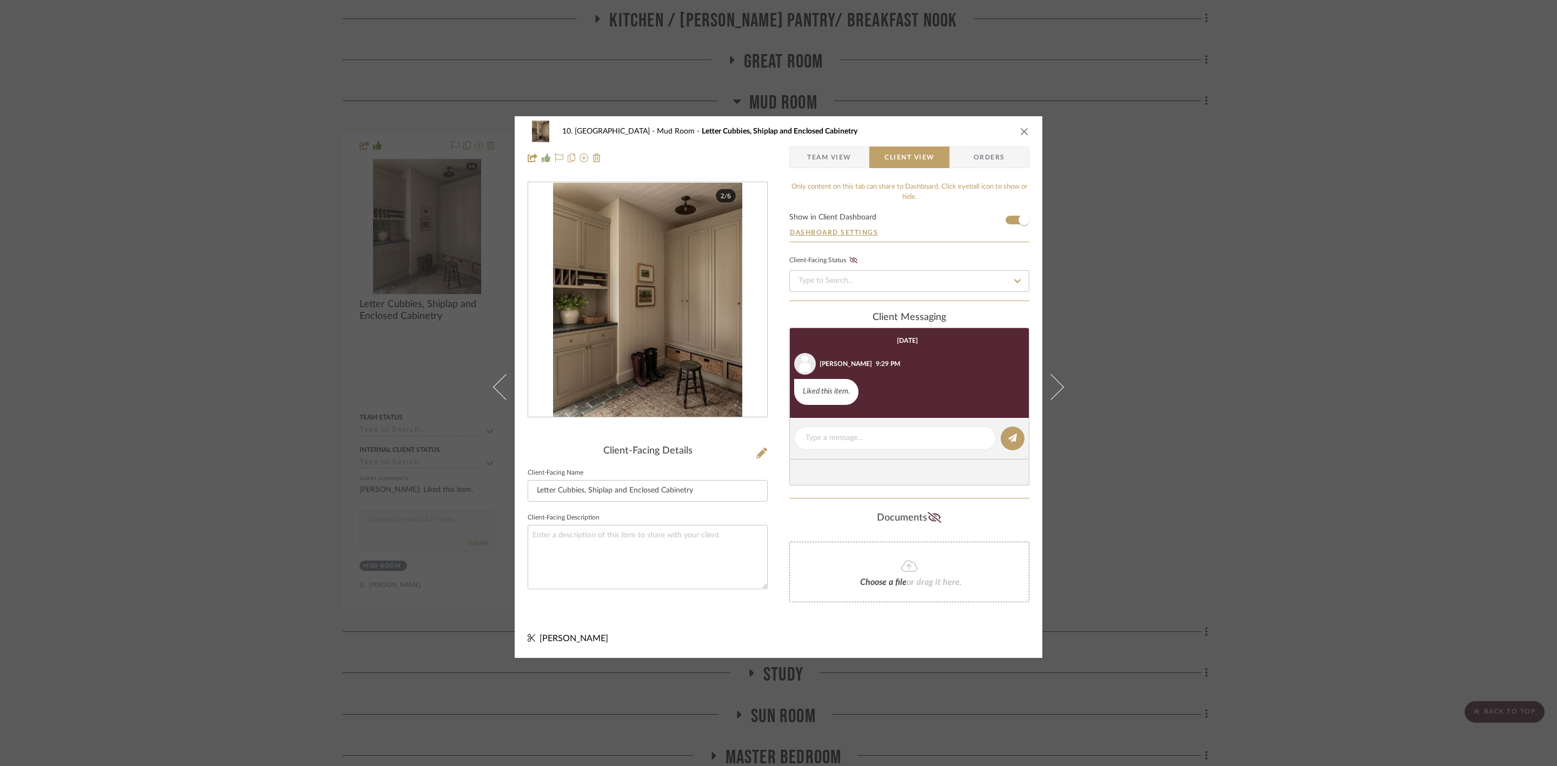
click at [1213, 299] on div "10. [PERSON_NAME] Mud Room Letter Cubbies, Shiplap and Enclosed Cabinetry Team …" at bounding box center [778, 383] width 1557 height 766
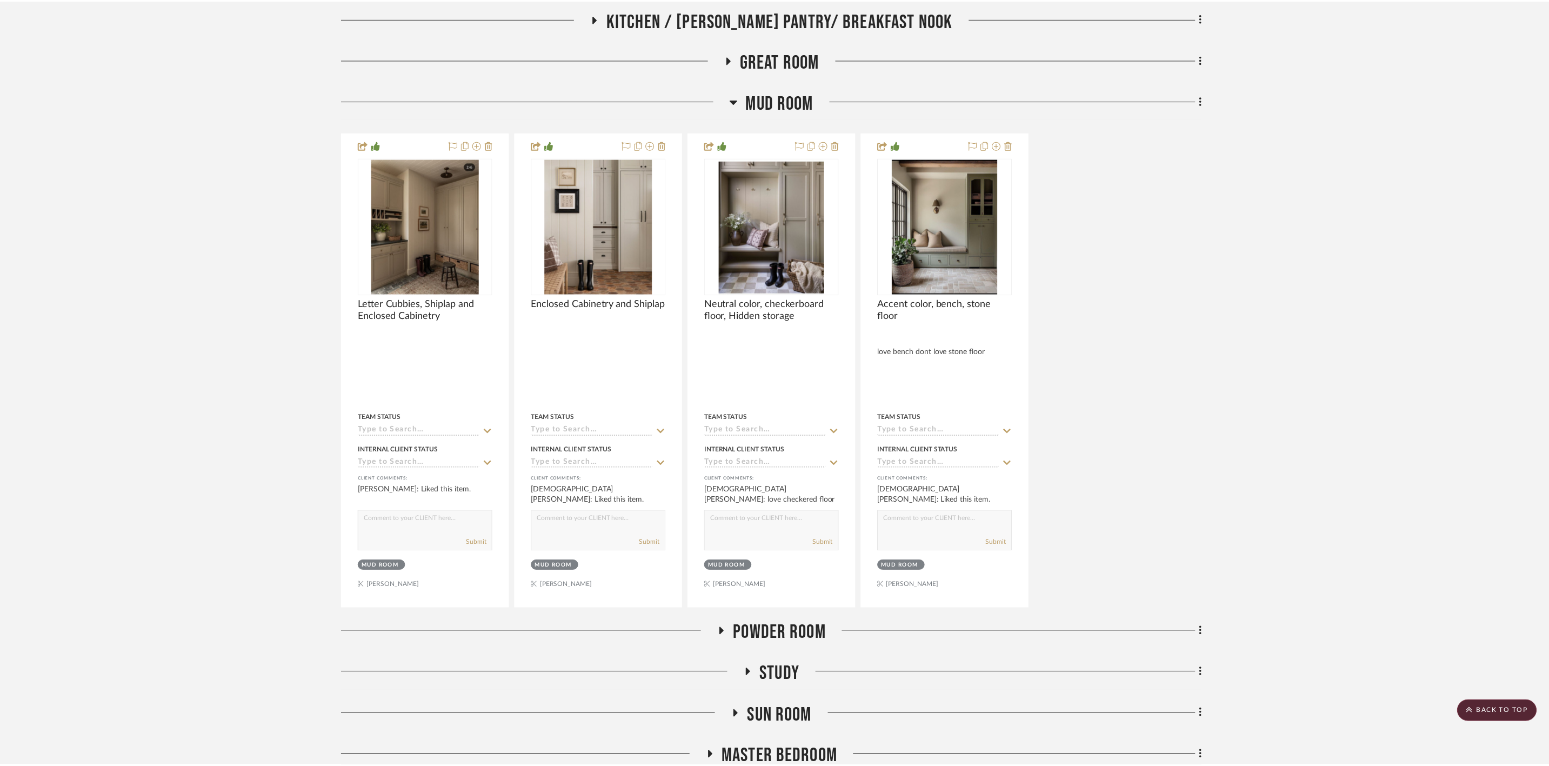
scroll to position [3737, 0]
